Goal: Check status: Check status

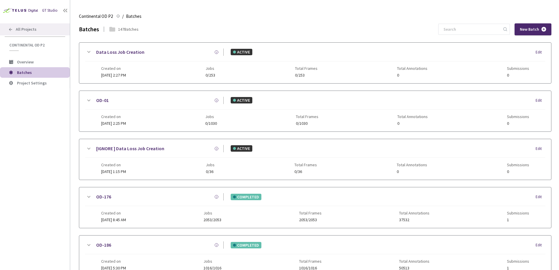
click at [42, 34] on div "All Projects" at bounding box center [35, 29] width 70 height 12
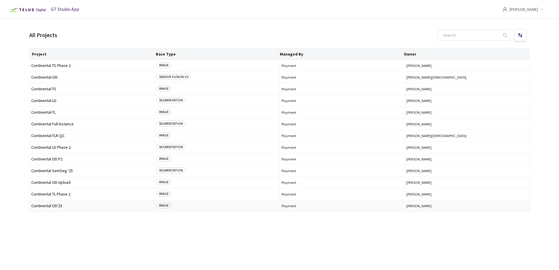
click at [56, 206] on span "Continental OD'25" at bounding box center [91, 206] width 121 height 4
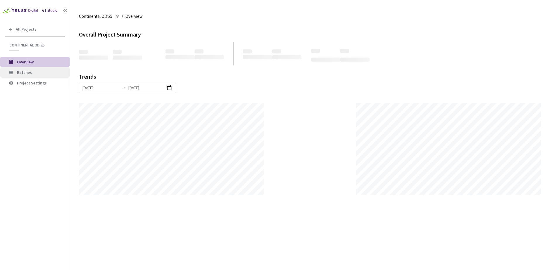
scroll to position [270, 559]
click at [42, 72] on span "Batches" at bounding box center [41, 72] width 48 height 5
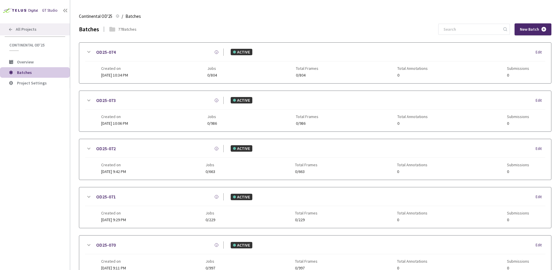
click at [32, 30] on span "All Projects" at bounding box center [26, 29] width 21 height 5
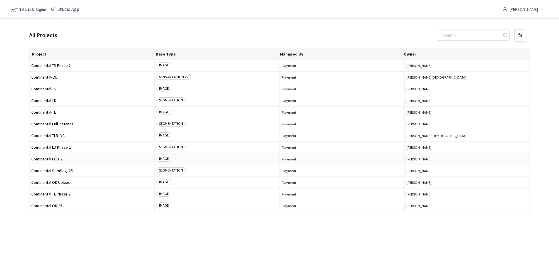
click at [56, 161] on span "Continental OD P2" at bounding box center [91, 159] width 121 height 4
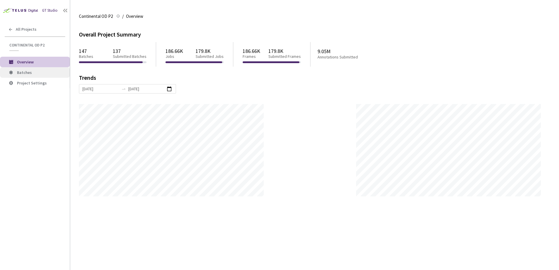
scroll to position [270, 559]
click at [56, 73] on span "Batches" at bounding box center [41, 72] width 48 height 5
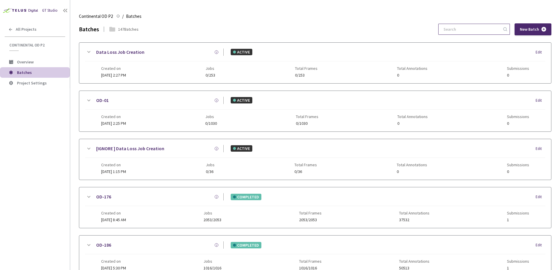
click at [480, 31] on input at bounding box center [471, 29] width 62 height 11
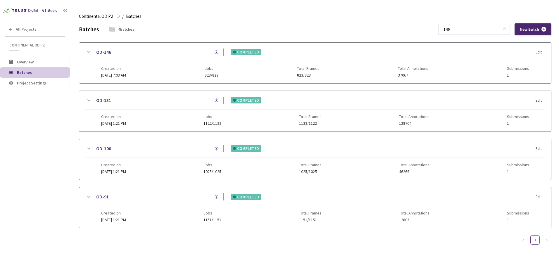
type input "146"
click at [85, 51] on icon at bounding box center [88, 52] width 7 height 7
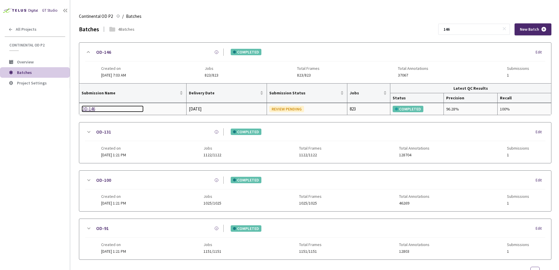
click at [89, 110] on div "OD-146" at bounding box center [113, 109] width 62 height 7
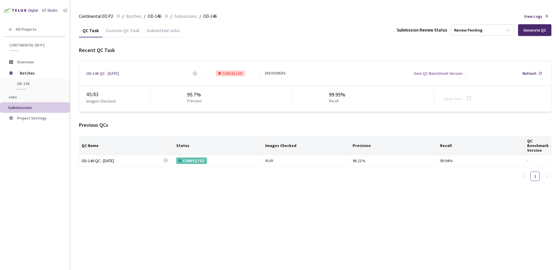
click at [163, 31] on div "Submitted Jobs" at bounding box center [163, 32] width 40 height 10
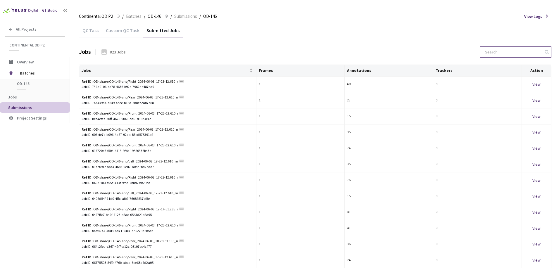
click at [504, 55] on input at bounding box center [512, 52] width 62 height 11
paste input "afb01f8a-62e3-41ad-bc33-efa01fdc51fa"
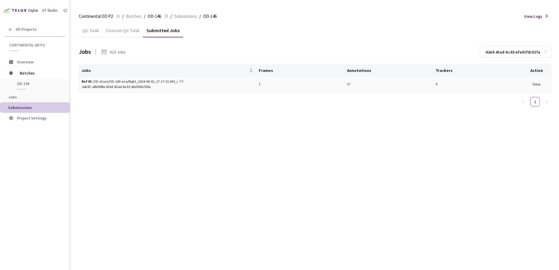
type input "afb01f8a-62e3-41ad-bc33-efa01fdc51fa"
click at [533, 84] on div "View" at bounding box center [536, 84] width 25 height 6
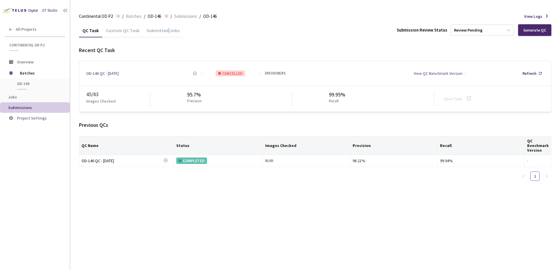
click at [166, 33] on div "Submitted Jobs" at bounding box center [163, 32] width 40 height 10
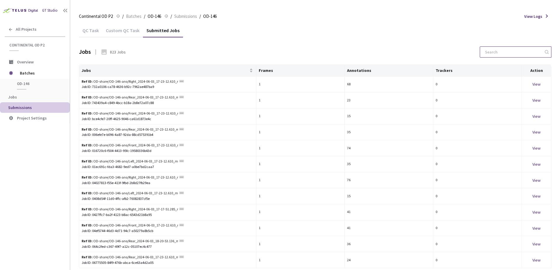
click at [504, 52] on input at bounding box center [512, 52] width 62 height 11
paste input "975850f4-c63e-4cfa-bfe9-7b29b6f13d74"
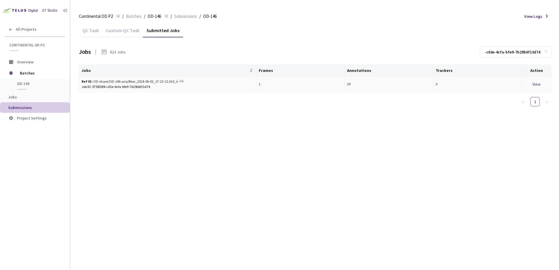
type input "975850f4-c63e-4cfa-bfe9-7b29b6f13d74"
click at [535, 84] on div "View" at bounding box center [536, 84] width 25 height 6
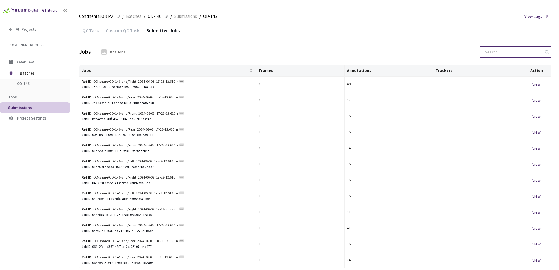
click at [520, 54] on input at bounding box center [512, 52] width 62 height 11
paste input "6ee7e1bf-d9cd-47b0-b93f-cc958948ea63"
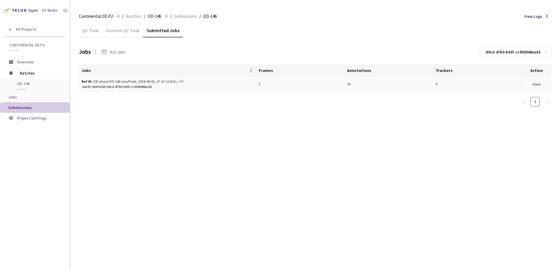
type input "6ee7e1bf-d9cd-47b0-b93f-cc958948ea63"
click at [537, 86] on div "View" at bounding box center [536, 84] width 25 height 6
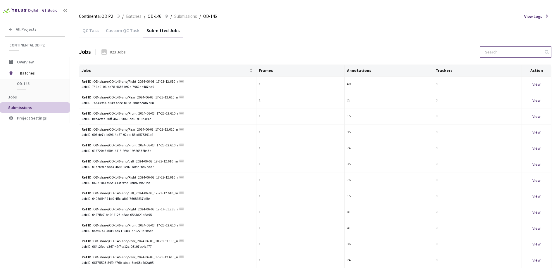
click at [520, 51] on input at bounding box center [512, 52] width 62 height 11
paste input "690e0859-8d27-4c4e-9ba2-1c58179afca5"
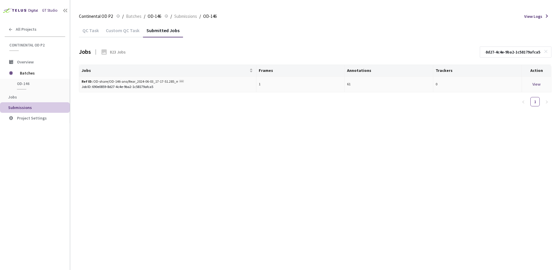
type input "690e0859-8d27-4c4e-9ba2-1c58179afca5"
click at [534, 84] on div "View" at bounding box center [536, 84] width 25 height 6
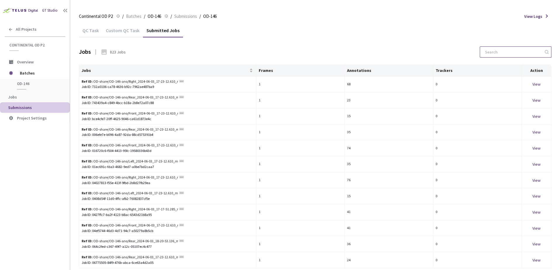
click at [533, 50] on input at bounding box center [512, 52] width 62 height 11
paste input "df4ad195-7e47-4a41-8dc9-ab712c032050"
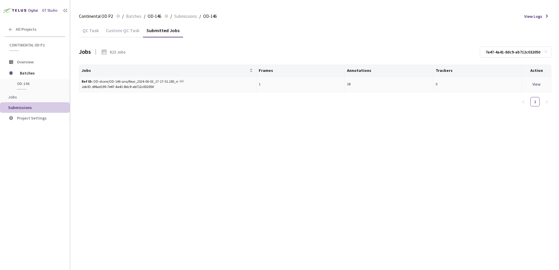
type input "df4ad195-7e47-4a41-8dc9-ab712c032050"
click at [533, 83] on div "View" at bounding box center [536, 84] width 25 height 6
